Goal: Information Seeking & Learning: Check status

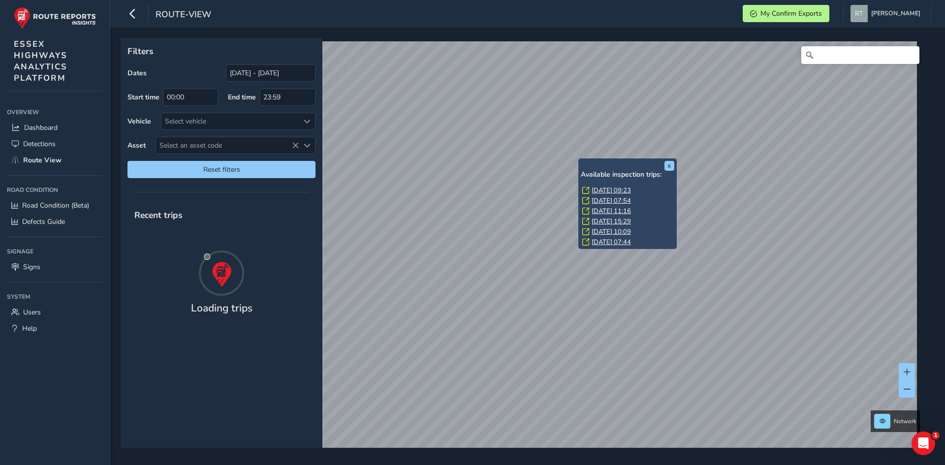
click at [622, 188] on link "[DATE] 09:23" at bounding box center [610, 190] width 39 height 9
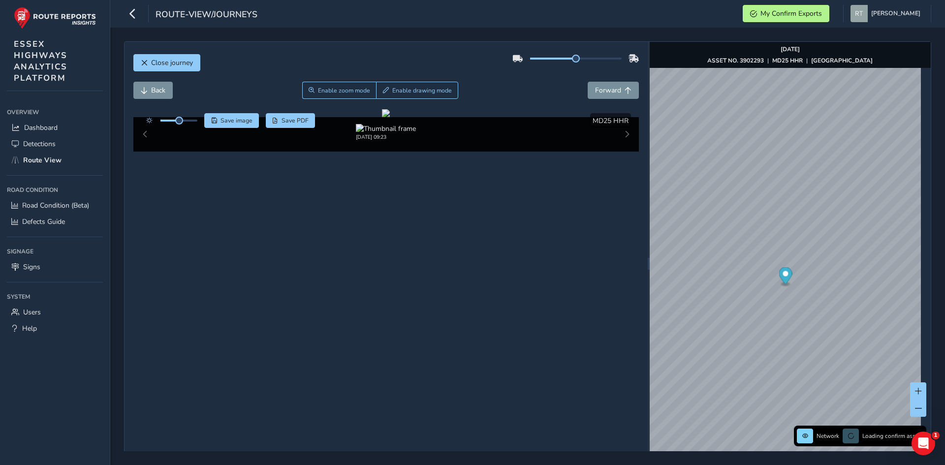
click at [782, 275] on circle "Map marker" at bounding box center [784, 273] width 5 height 5
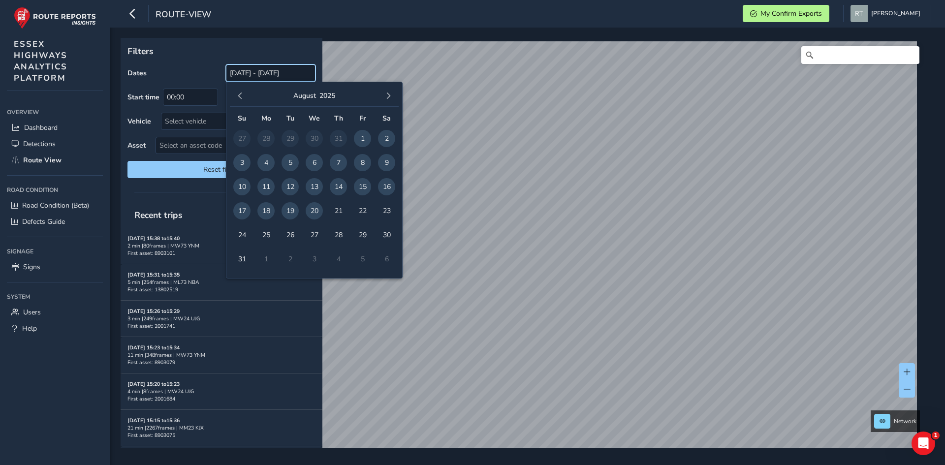
click at [277, 77] on input "[DATE] - [DATE]" at bounding box center [271, 72] width 90 height 17
click at [237, 95] on span "button" at bounding box center [240, 95] width 7 height 7
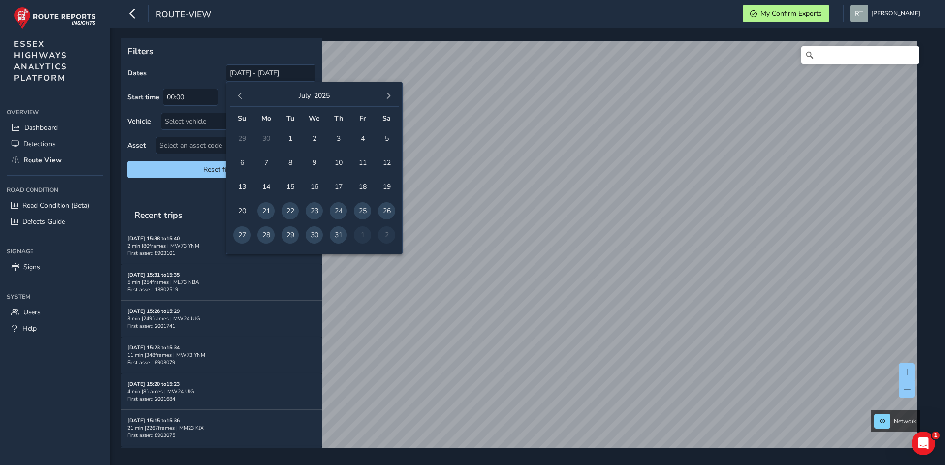
click at [237, 95] on span "button" at bounding box center [240, 95] width 7 height 7
click at [238, 95] on span "button" at bounding box center [240, 95] width 7 height 7
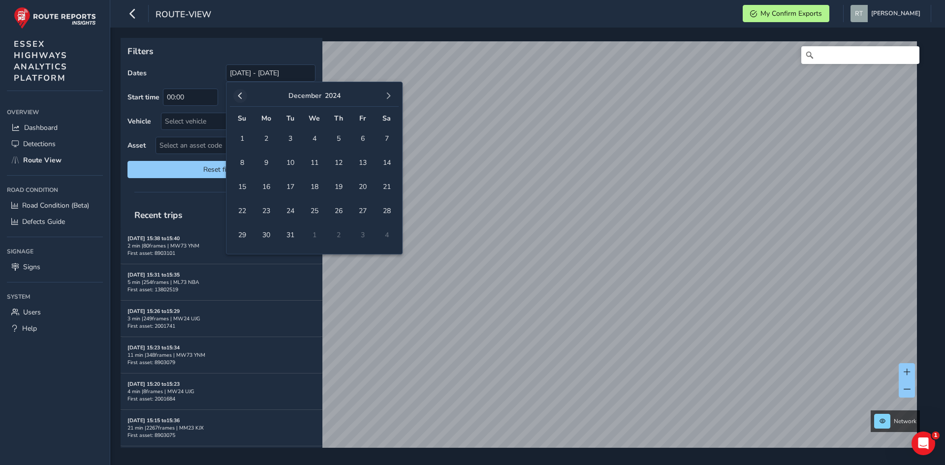
click at [238, 95] on span "button" at bounding box center [240, 95] width 7 height 7
drag, startPoint x: 242, startPoint y: 140, endPoint x: 334, endPoint y: 107, distance: 97.6
click at [243, 140] on span "1" at bounding box center [241, 138] width 17 height 17
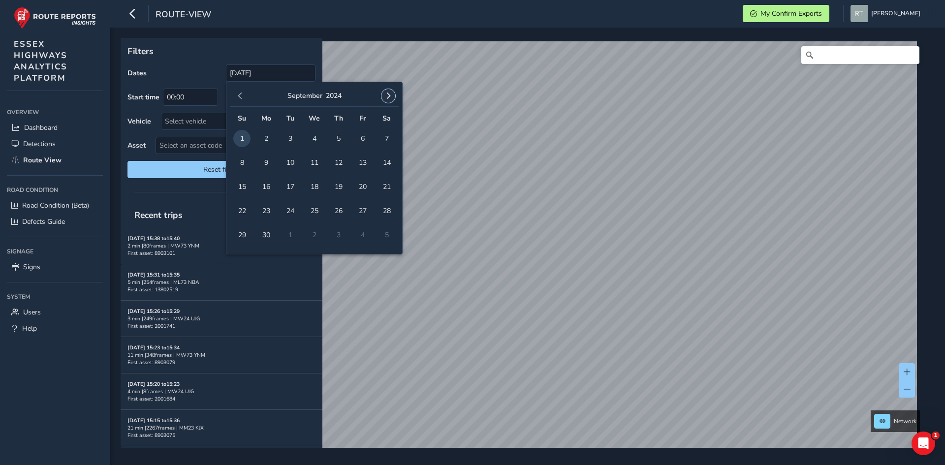
click at [386, 99] on span "button" at bounding box center [388, 95] width 7 height 7
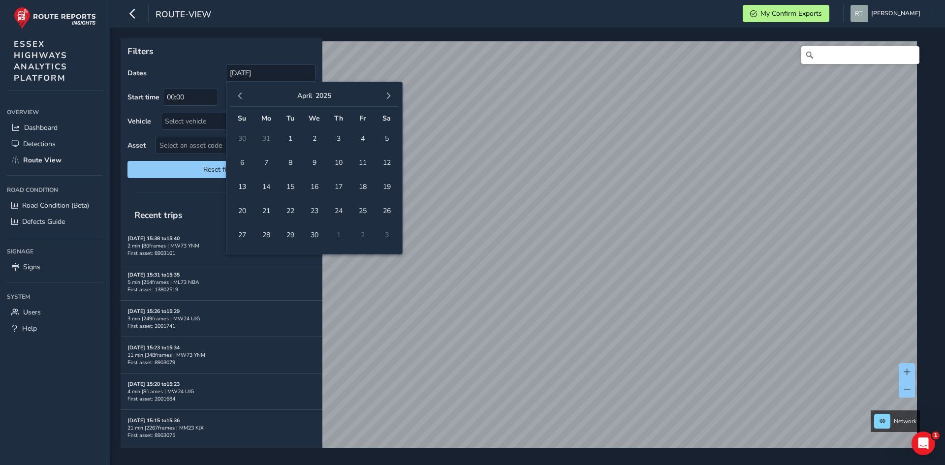
click at [386, 99] on span "button" at bounding box center [388, 95] width 7 height 7
click at [382, 138] on span "6" at bounding box center [386, 138] width 17 height 17
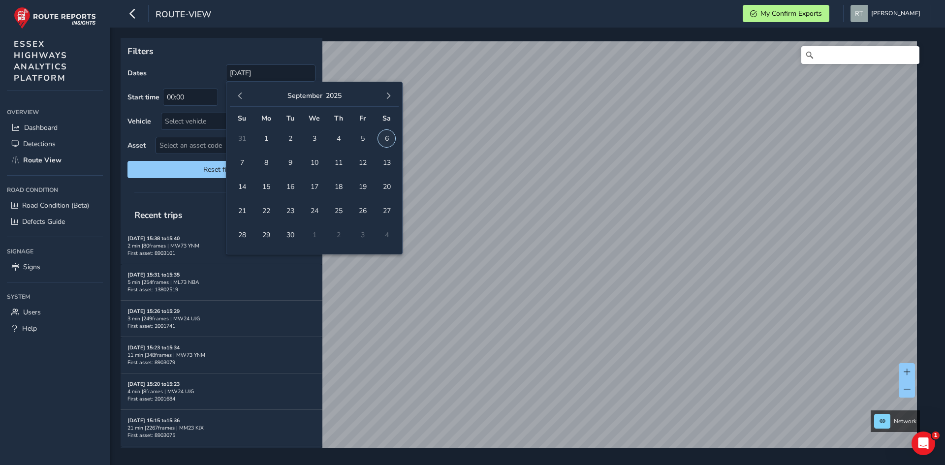
type input "01/09/2024 - 06/09/2025"
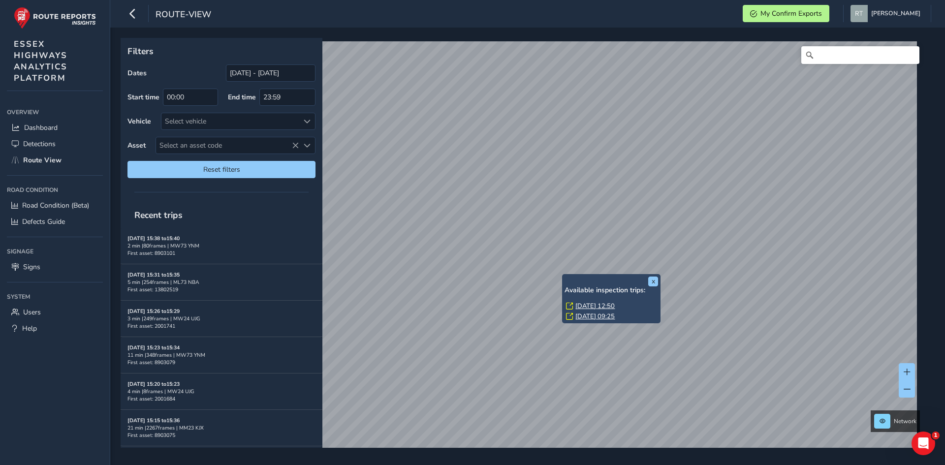
click at [581, 306] on link "Mon, 10 Feb, 12:50" at bounding box center [594, 306] width 39 height 9
